Goal: Transaction & Acquisition: Purchase product/service

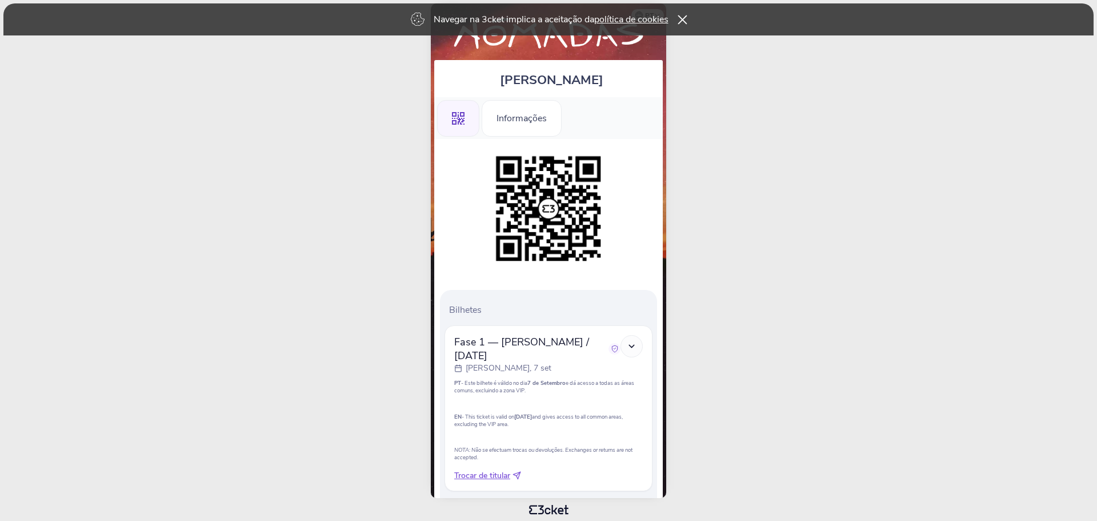
click at [687, 17] on icon at bounding box center [682, 19] width 10 height 9
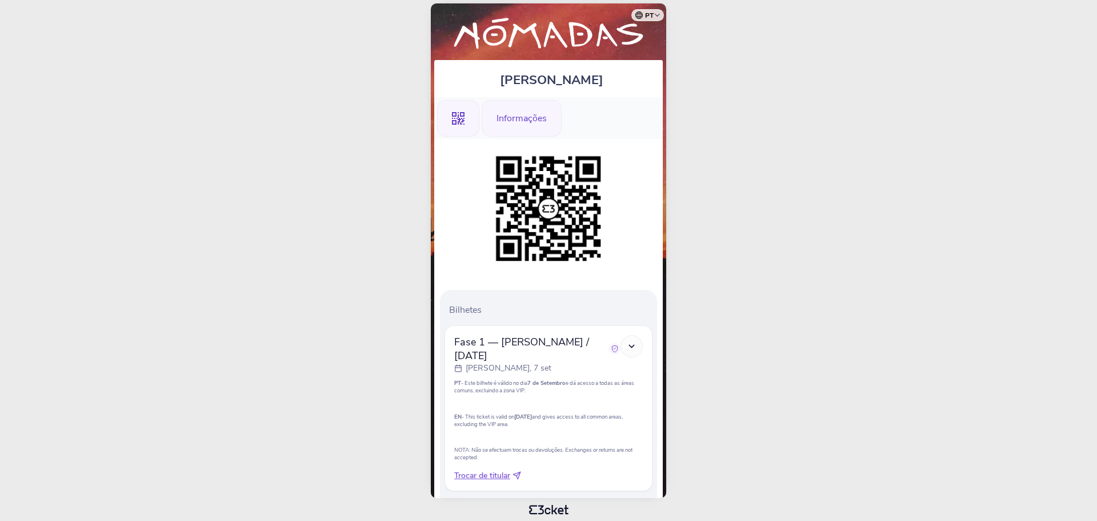
click at [515, 120] on div "Informações" at bounding box center [522, 118] width 80 height 37
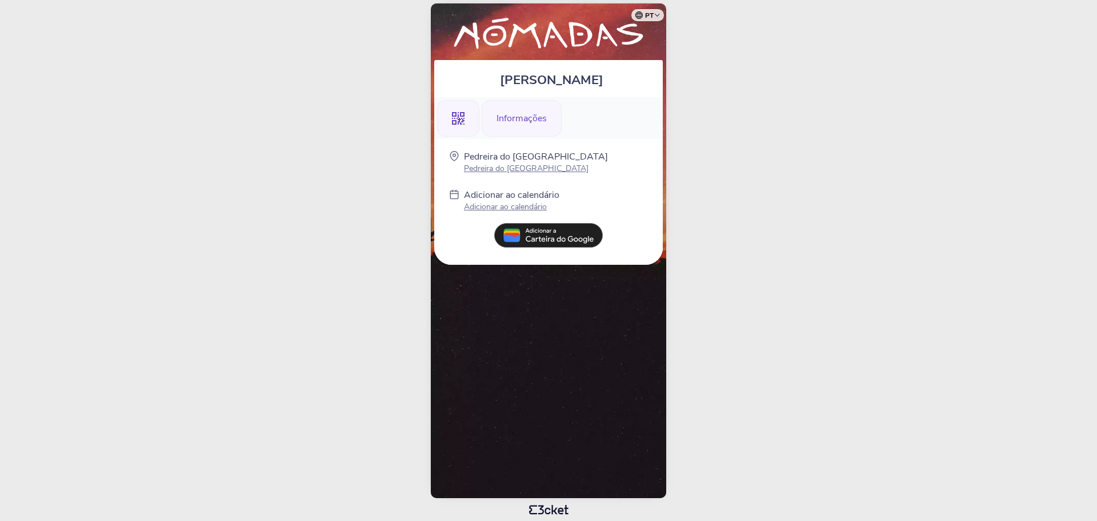
click at [462, 118] on icon at bounding box center [458, 118] width 13 height 13
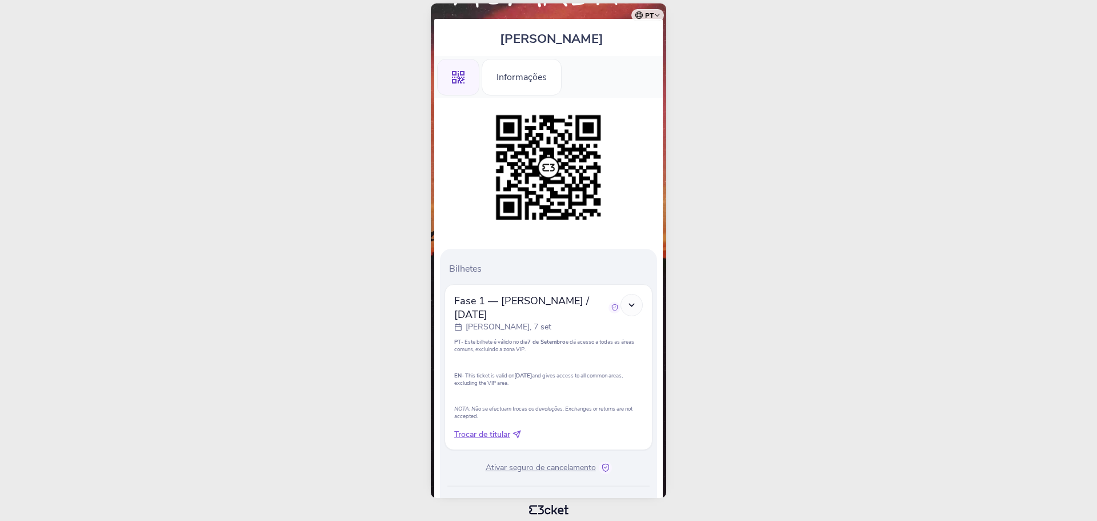
scroll to position [79, 0]
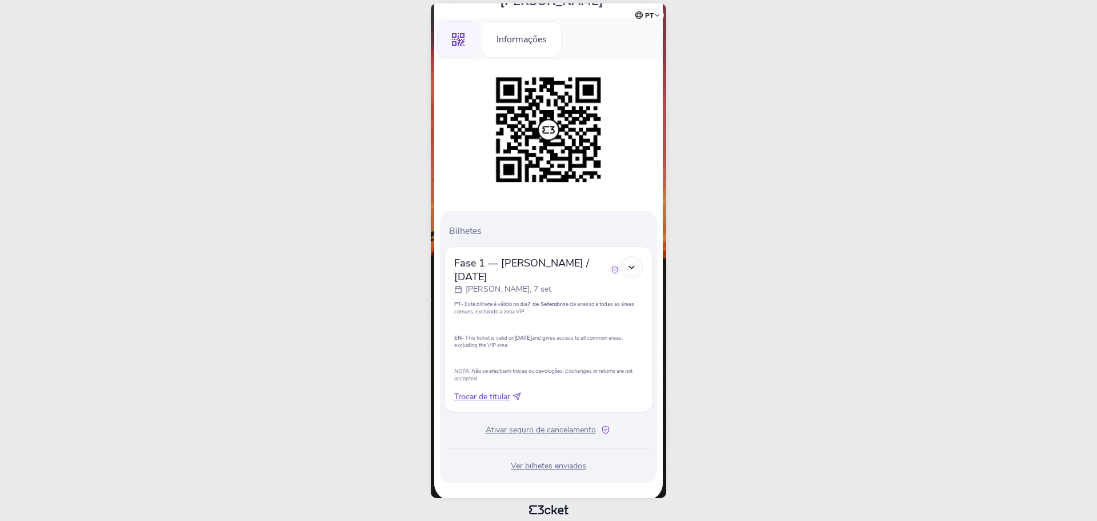
click at [518, 392] on icon at bounding box center [517, 396] width 9 height 9
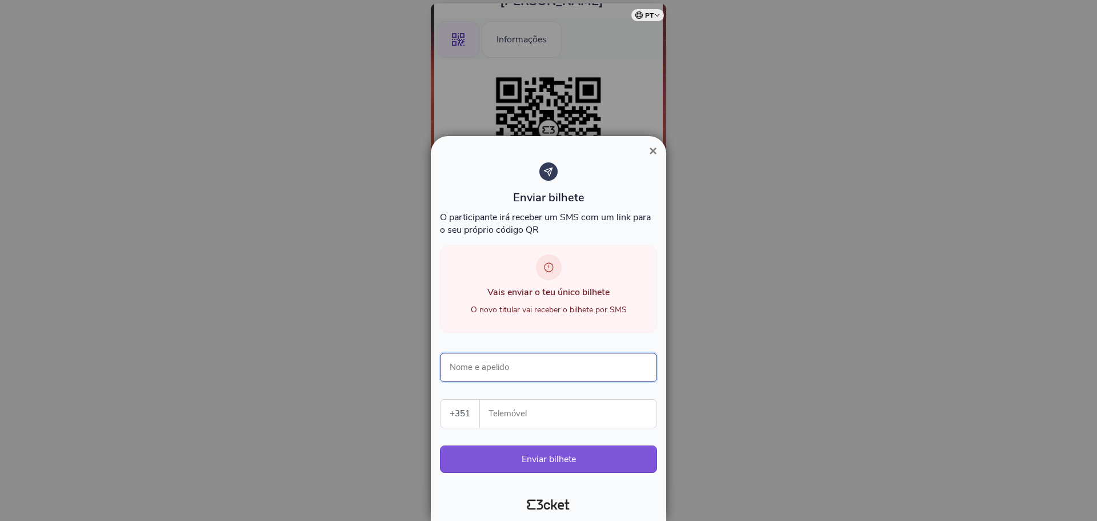
click at [502, 370] on input "Nome e apelido" at bounding box center [548, 367] width 217 height 29
click at [654, 151] on span "×" at bounding box center [653, 150] width 8 height 15
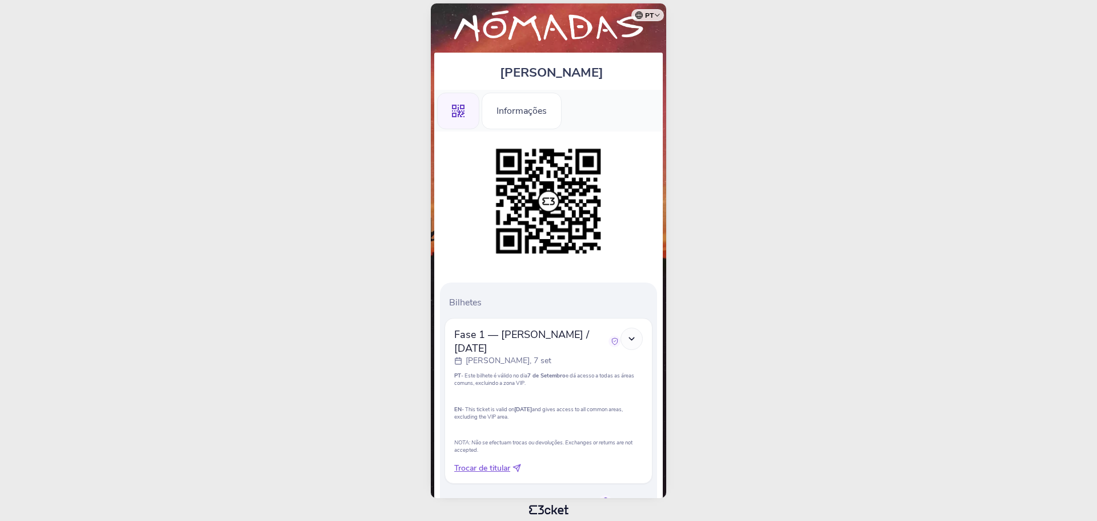
scroll to position [0, 0]
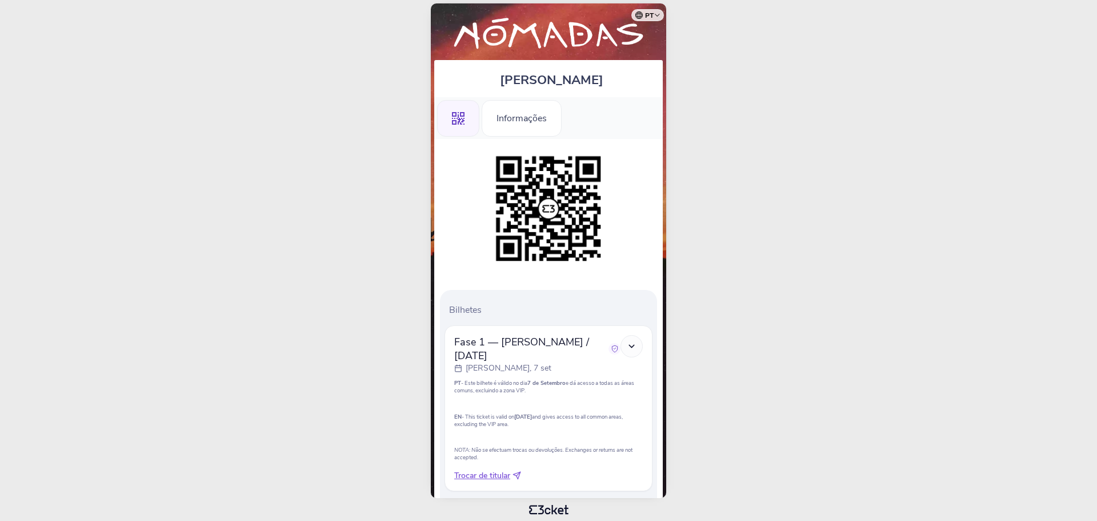
click at [393, 130] on body "pt Português ([GEOGRAPHIC_DATA]) English Español Catalan [DEMOGRAPHIC_DATA] [PE…" at bounding box center [549, 261] width 1088 height 512
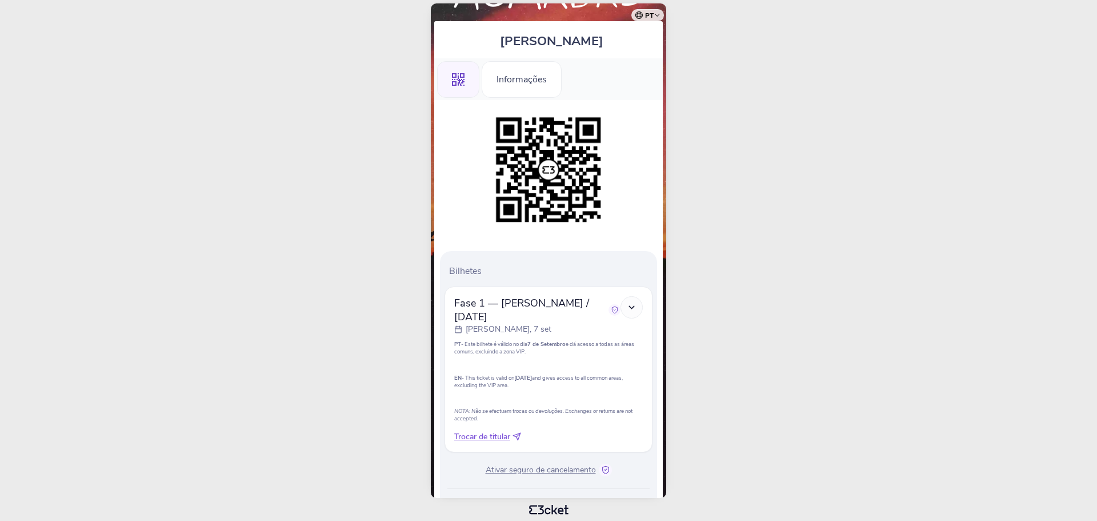
scroll to position [57, 0]
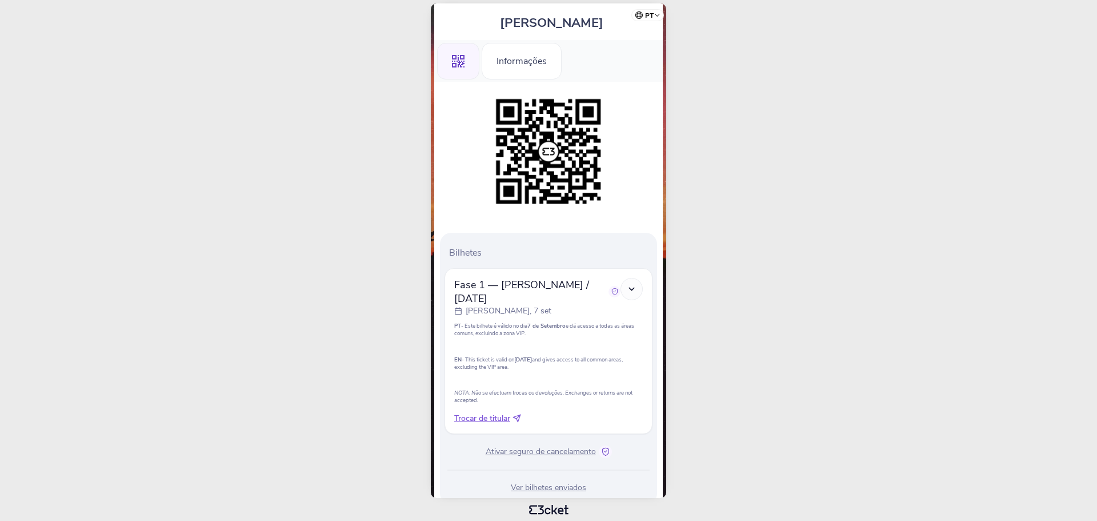
click at [702, 163] on body "pt Português ([GEOGRAPHIC_DATA]) English Español Catalan [DEMOGRAPHIC_DATA] [PE…" at bounding box center [549, 261] width 1088 height 512
